Goal: Task Accomplishment & Management: Complete application form

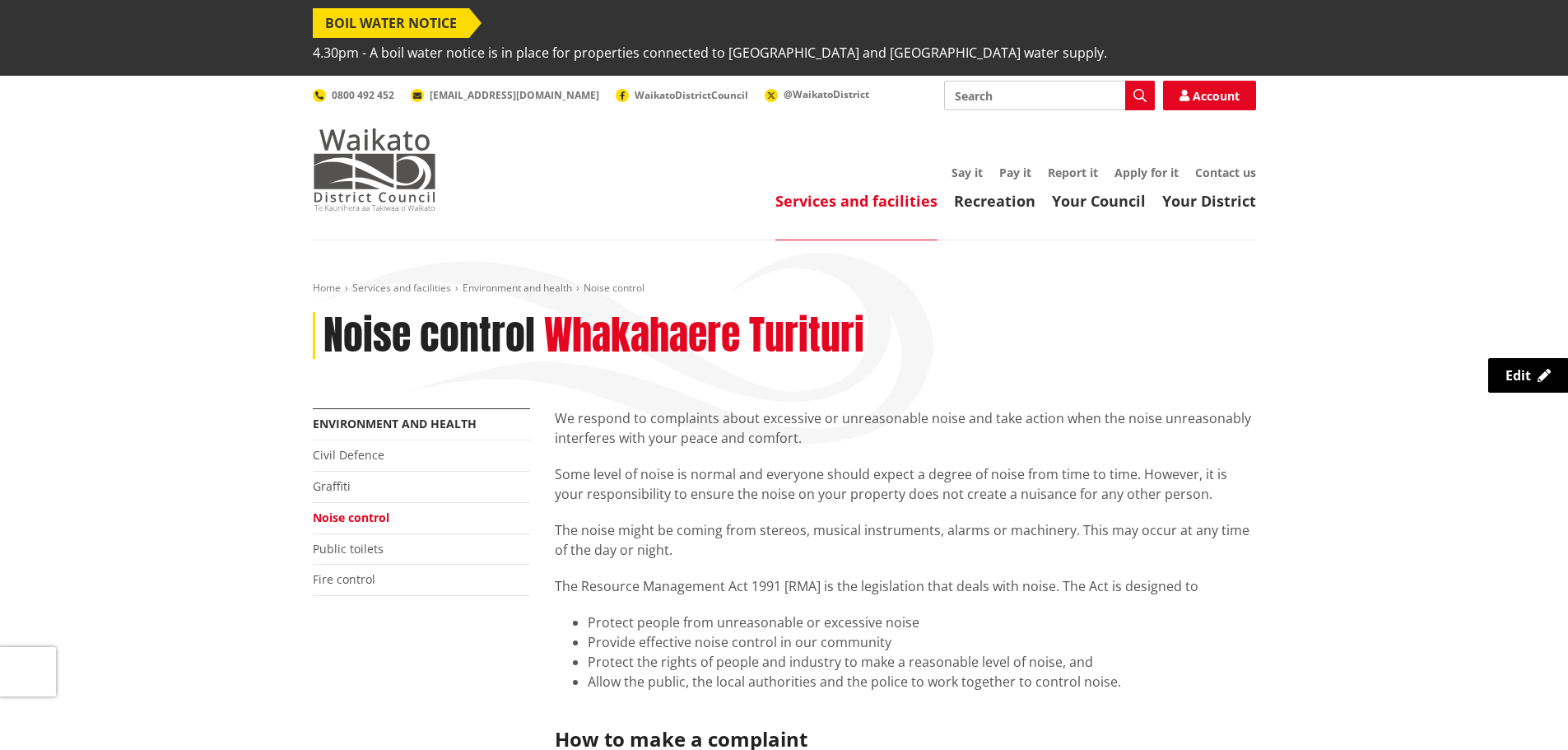
click at [373, 135] on img at bounding box center [374, 169] width 124 height 82
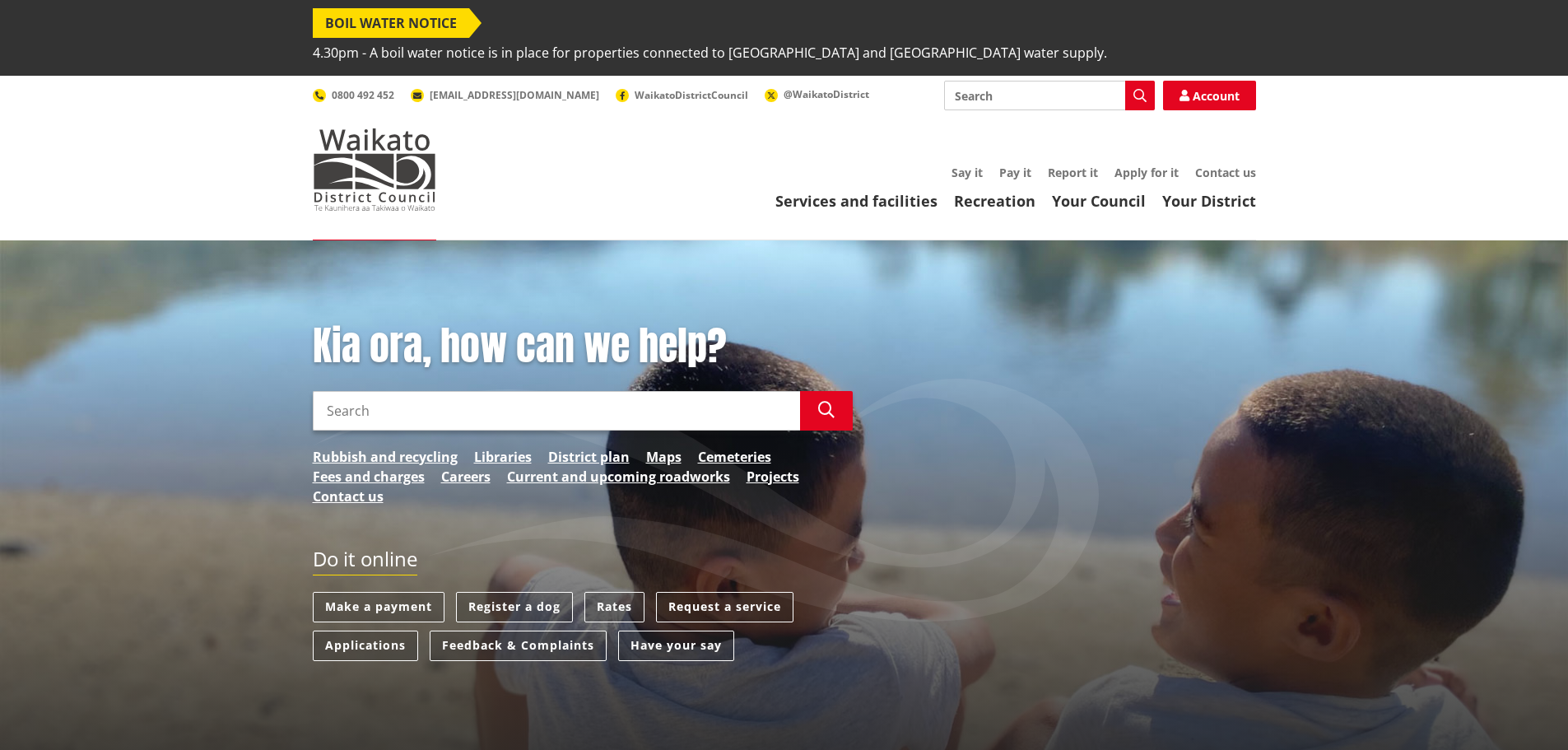
click at [295, 134] on header "Toggle search Toggle navigation Services and facilities Recreation Your Council…" at bounding box center [784, 157] width 1568 height 164
click at [351, 631] on link "Applications" at bounding box center [365, 646] width 105 height 30
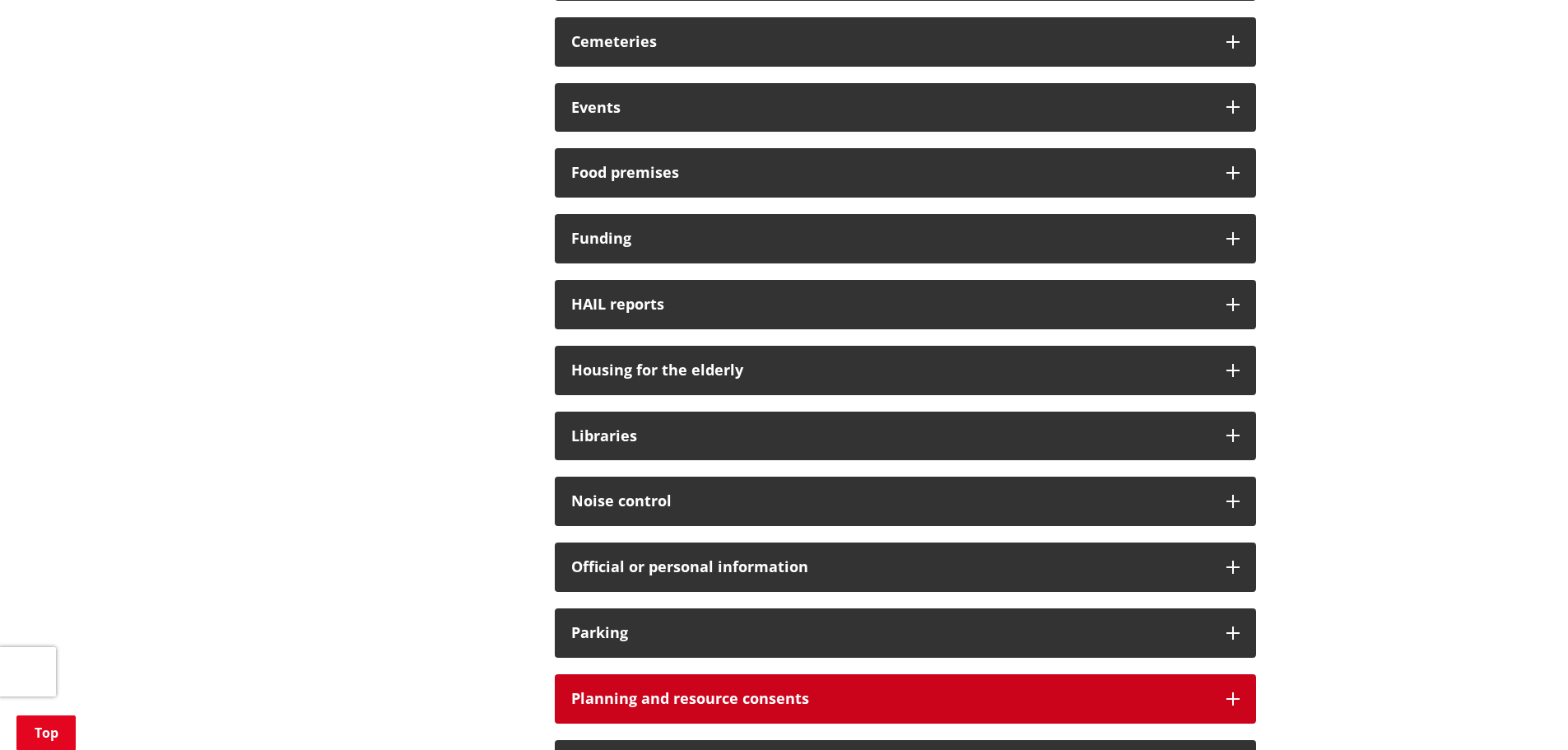
scroll to position [1070, 0]
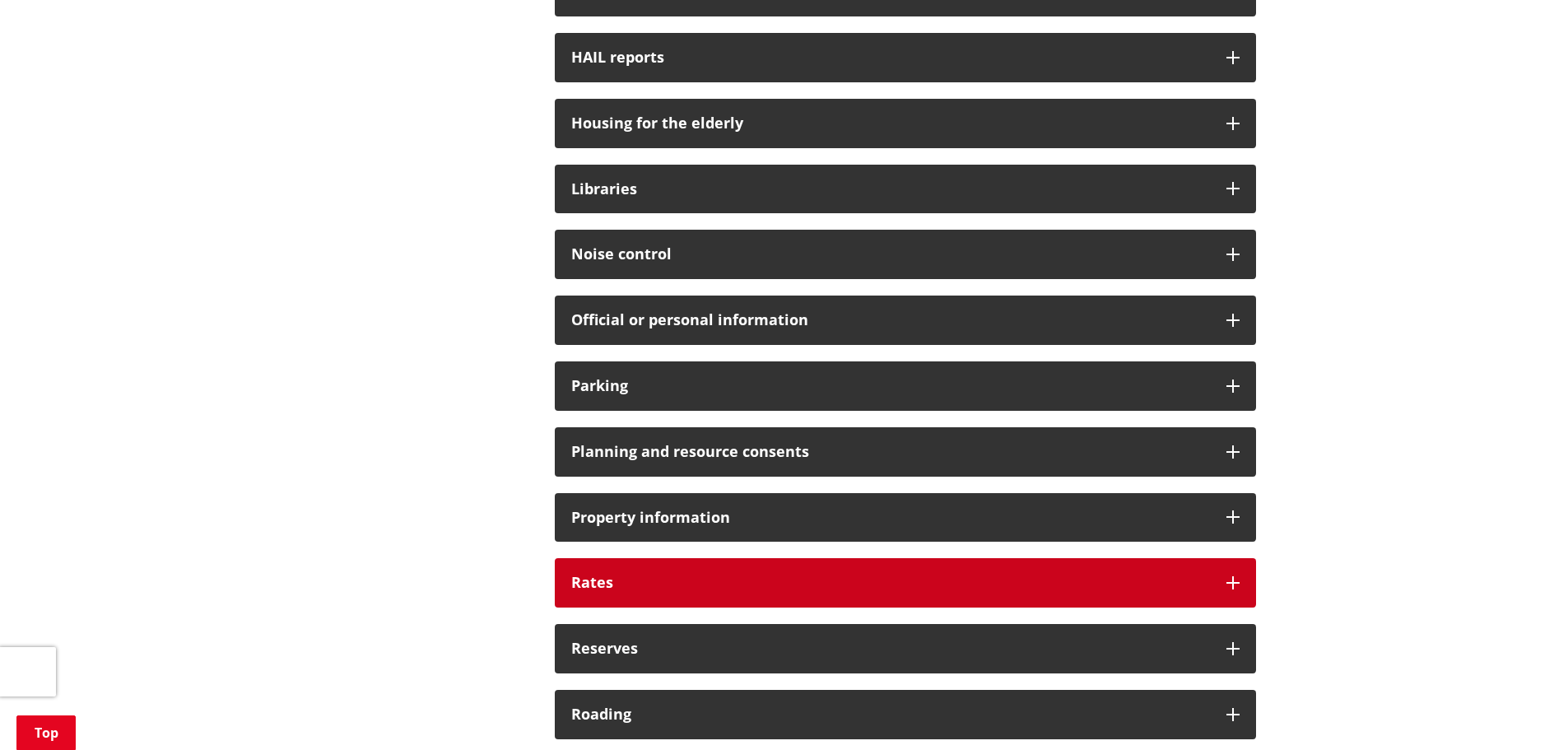
click at [636, 558] on div "Rates" at bounding box center [905, 582] width 701 height 49
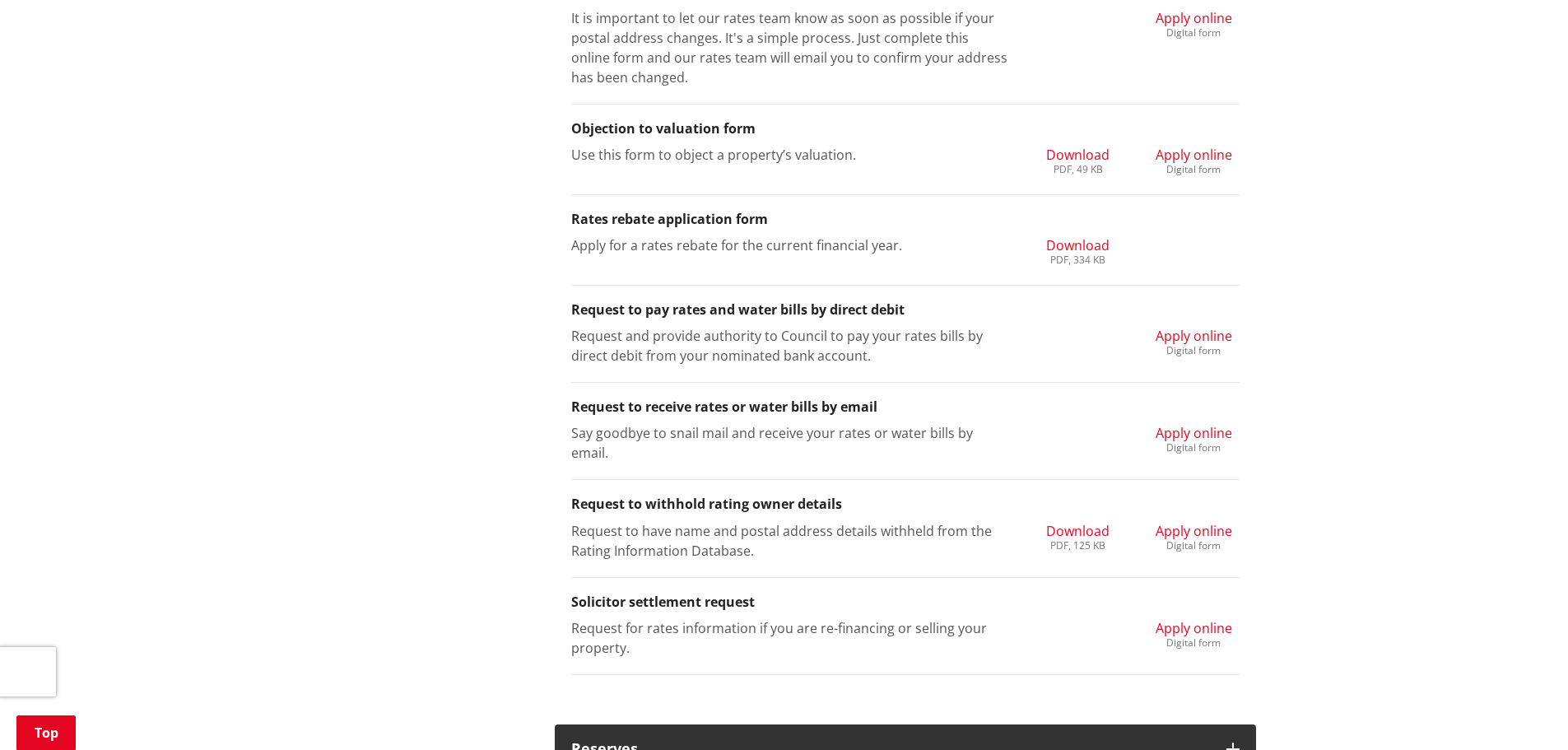
scroll to position [1893, 0]
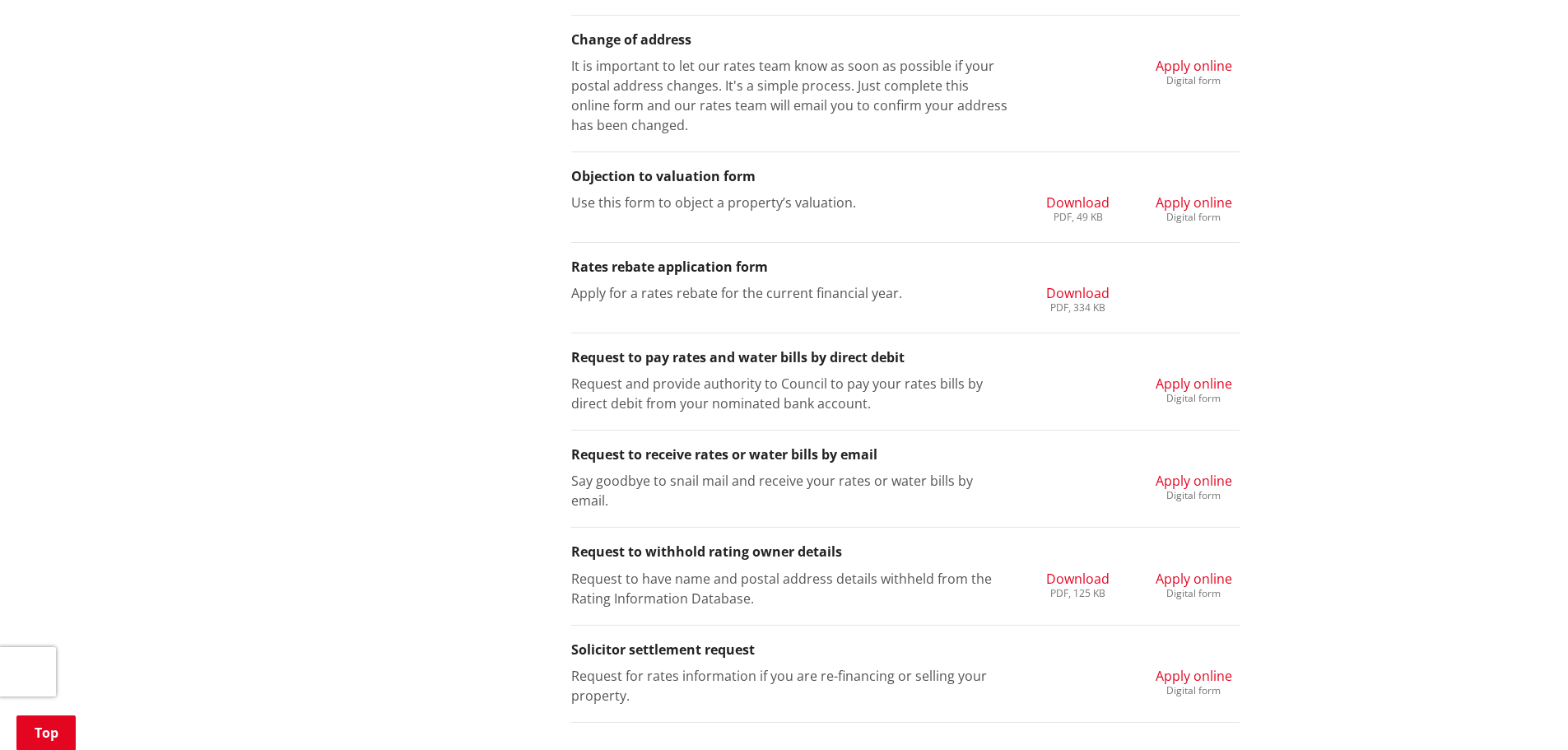
click at [1194, 472] on span "Apply online" at bounding box center [1194, 480] width 76 height 18
